Goal: Use online tool/utility: Utilize a website feature to perform a specific function

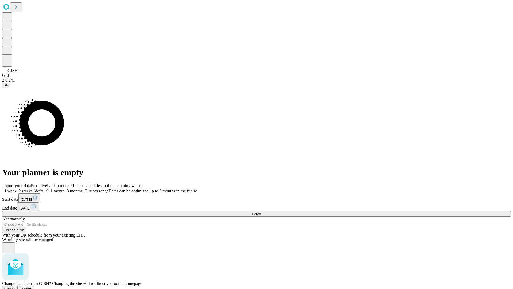
click at [32, 287] on span "Confirm" at bounding box center [26, 289] width 13 height 4
click at [48, 188] on label "2 weeks (default)" at bounding box center [33, 190] width 32 height 5
click at [261, 212] on span "Fetch" at bounding box center [256, 214] width 9 height 4
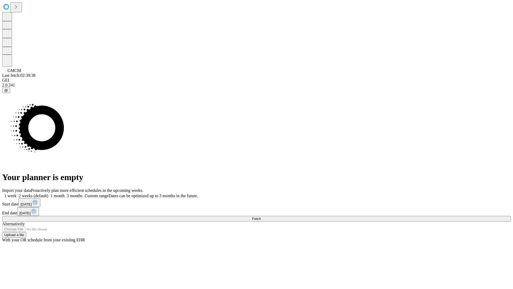
click at [48, 193] on label "2 weeks (default)" at bounding box center [33, 195] width 32 height 5
click at [261, 217] on span "Fetch" at bounding box center [256, 219] width 9 height 4
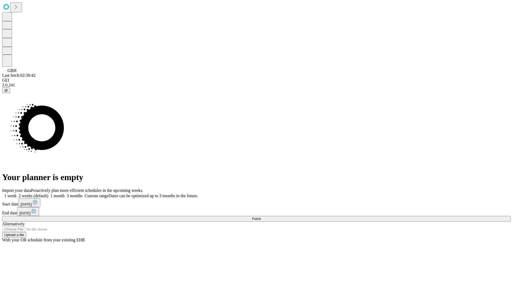
click at [48, 193] on label "2 weeks (default)" at bounding box center [33, 195] width 32 height 5
click at [261, 217] on span "Fetch" at bounding box center [256, 219] width 9 height 4
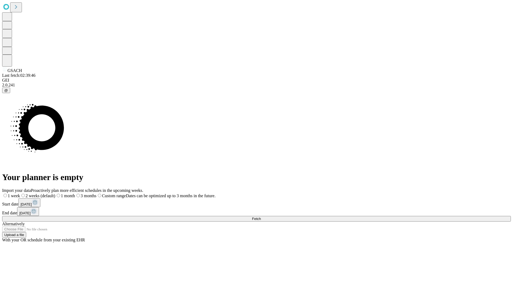
click at [55, 193] on label "2 weeks (default)" at bounding box center [37, 195] width 35 height 5
click at [261, 217] on span "Fetch" at bounding box center [256, 219] width 9 height 4
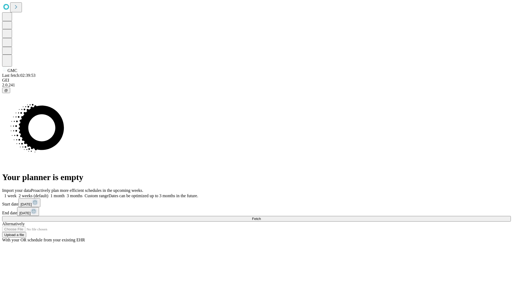
click at [261, 217] on span "Fetch" at bounding box center [256, 219] width 9 height 4
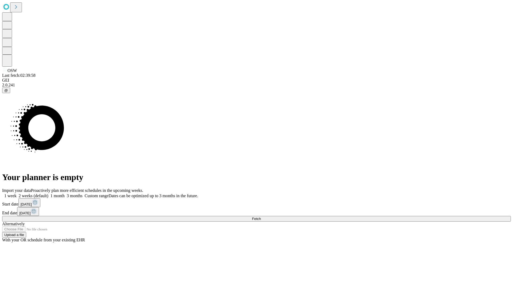
click at [48, 193] on label "2 weeks (default)" at bounding box center [33, 195] width 32 height 5
click at [261, 217] on span "Fetch" at bounding box center [256, 219] width 9 height 4
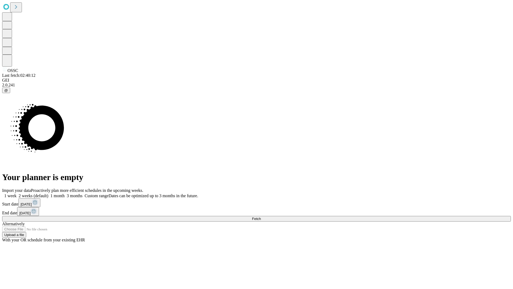
click at [48, 193] on label "2 weeks (default)" at bounding box center [33, 195] width 32 height 5
click at [261, 217] on span "Fetch" at bounding box center [256, 219] width 9 height 4
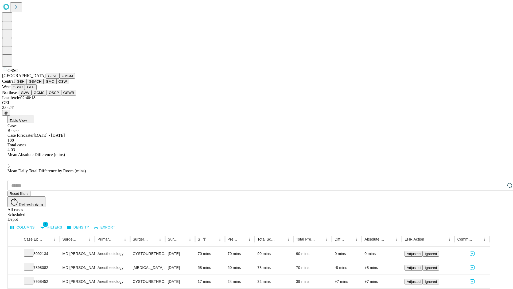
click at [36, 90] on button "GLH" at bounding box center [30, 87] width 11 height 6
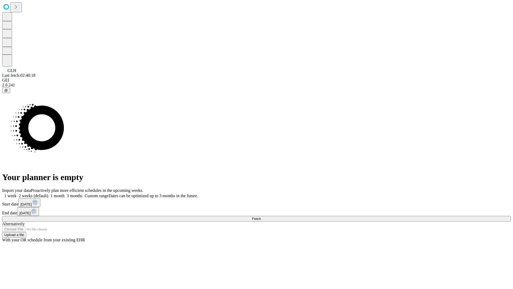
click at [261, 217] on span "Fetch" at bounding box center [256, 219] width 9 height 4
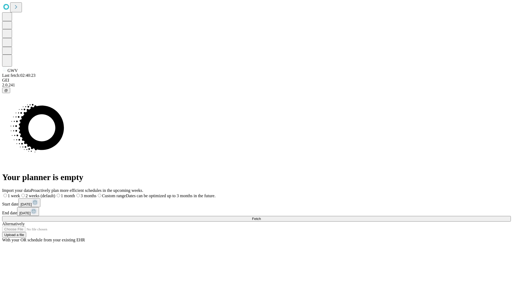
click at [55, 193] on label "2 weeks (default)" at bounding box center [37, 195] width 35 height 5
click at [261, 217] on span "Fetch" at bounding box center [256, 219] width 9 height 4
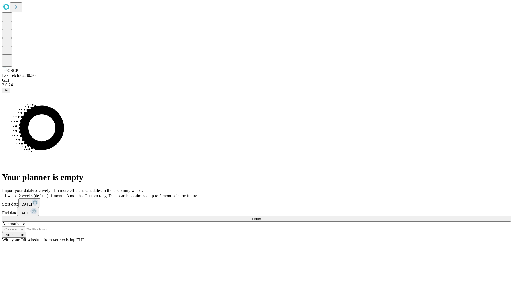
click at [48, 193] on label "2 weeks (default)" at bounding box center [33, 195] width 32 height 5
click at [261, 217] on span "Fetch" at bounding box center [256, 219] width 9 height 4
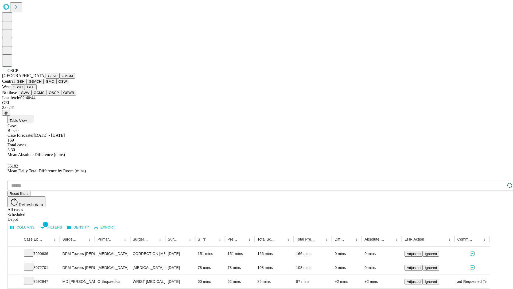
click at [61, 95] on button "GSWB" at bounding box center [68, 93] width 15 height 6
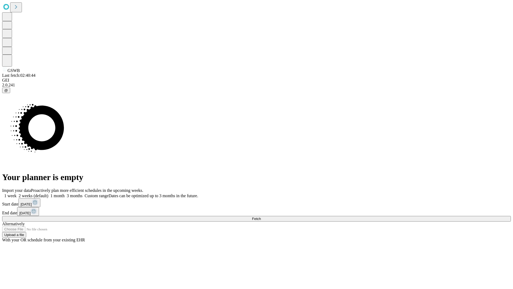
click at [48, 193] on label "2 weeks (default)" at bounding box center [33, 195] width 32 height 5
click at [261, 217] on span "Fetch" at bounding box center [256, 219] width 9 height 4
